Goal: Information Seeking & Learning: Learn about a topic

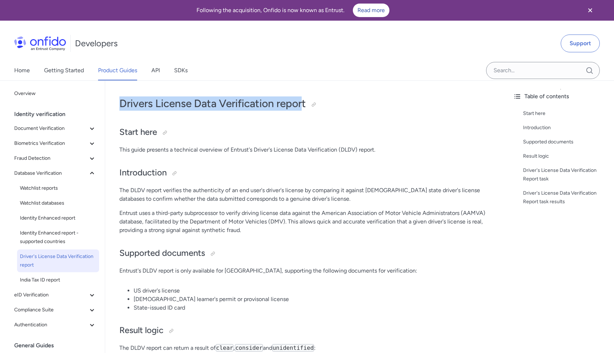
click at [59, 115] on div "Identity verification" at bounding box center [58, 114] width 88 height 14
click at [116, 68] on link "Product Guides" at bounding box center [117, 70] width 39 height 20
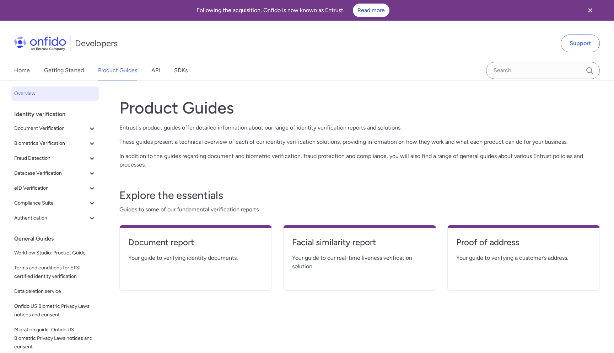
click at [44, 115] on div "Identity verification" at bounding box center [58, 114] width 88 height 14
click at [49, 160] on span "Fraud Detection" at bounding box center [51, 158] width 74 height 9
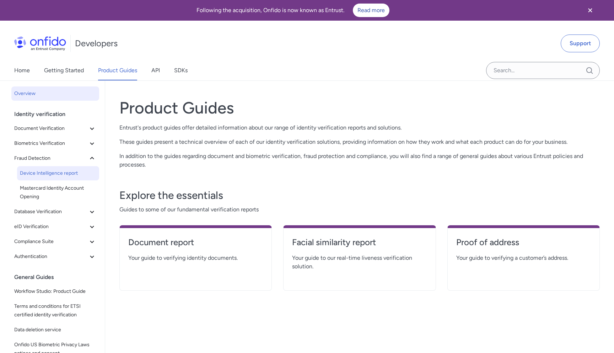
click at [50, 174] on span "Device Intelligence report" at bounding box center [58, 173] width 76 height 9
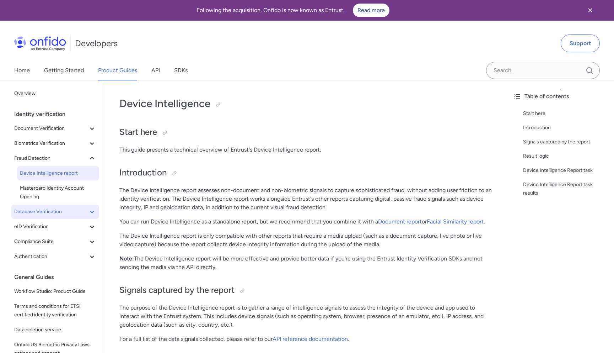
click at [42, 211] on span "Database Verification" at bounding box center [51, 211] width 74 height 9
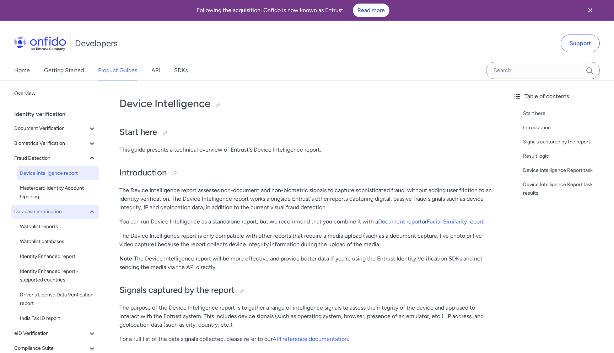
click at [56, 213] on span "Database Verification" at bounding box center [51, 211] width 74 height 9
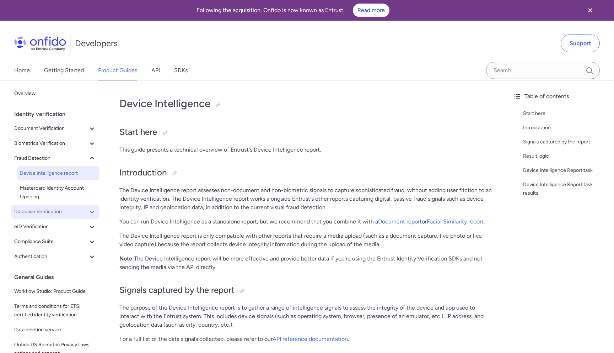
click at [56, 213] on span "Database Verification" at bounding box center [51, 211] width 74 height 9
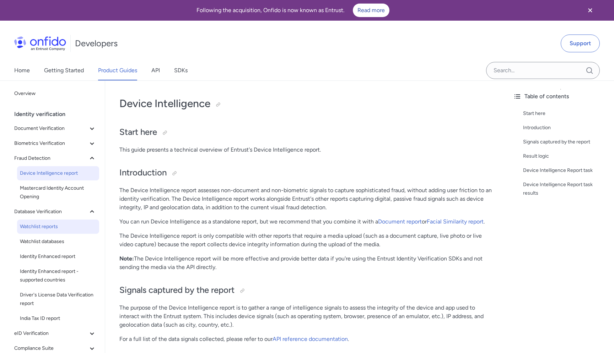
click at [58, 225] on span "Watchlist reports" at bounding box center [58, 226] width 76 height 9
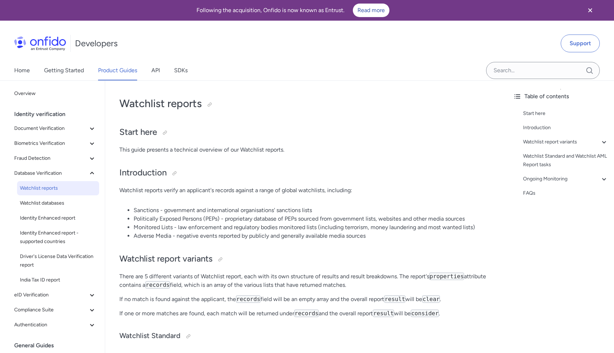
click at [52, 188] on span "Watchlist reports" at bounding box center [58, 188] width 76 height 9
click at [50, 172] on span "Database Verification" at bounding box center [51, 173] width 74 height 9
